Goal: Find specific page/section: Find specific page/section

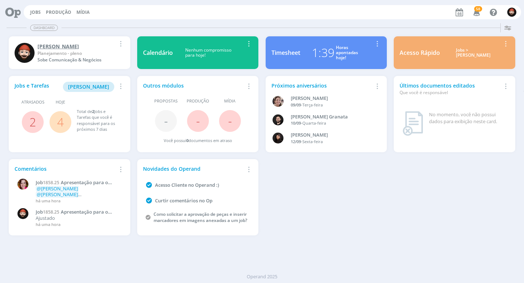
click at [96, 49] on div "[PERSON_NAME]" at bounding box center [76, 47] width 78 height 8
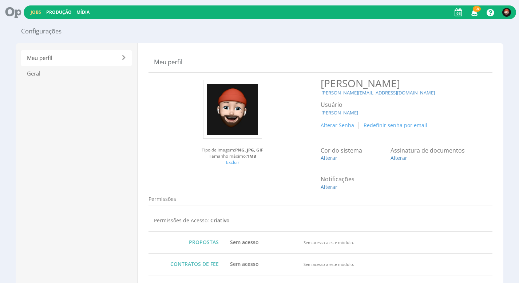
click at [35, 10] on link "Jobs" at bounding box center [36, 12] width 11 height 6
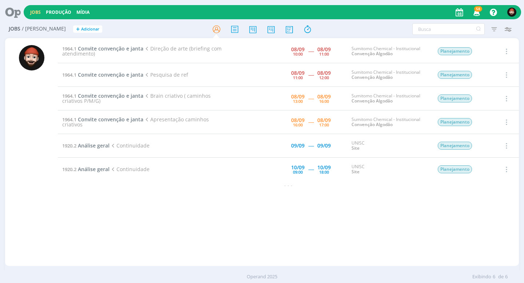
click at [232, 212] on div "1964.1 Convite convenção e janta Direção de arte (briefing com atendimento) 08/…" at bounding box center [288, 152] width 461 height 225
click at [120, 94] on span "Convite convenção e janta" at bounding box center [110, 95] width 65 height 7
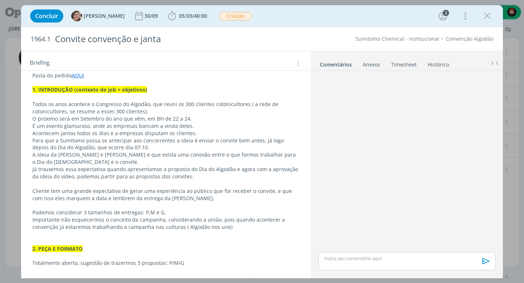
scroll to position [164, 0]
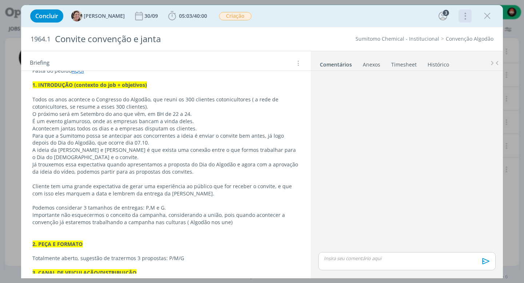
click at [468, 15] on icon "dialog" at bounding box center [464, 16] width 10 height 12
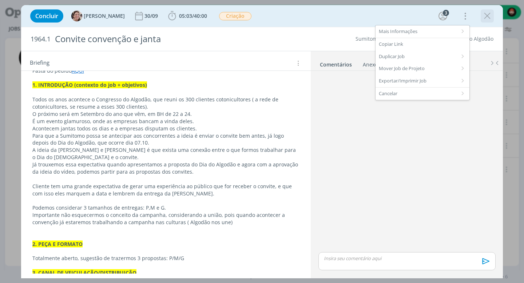
click at [490, 16] on icon "dialog" at bounding box center [487, 16] width 11 height 11
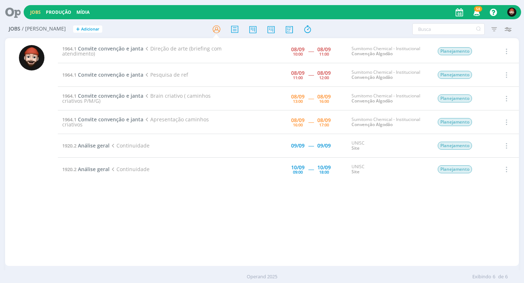
click at [298, 210] on div "1964.1 Convite convenção e janta Direção de arte (briefing com atendimento) 08/…" at bounding box center [288, 152] width 461 height 225
